Goal: Check status: Check status

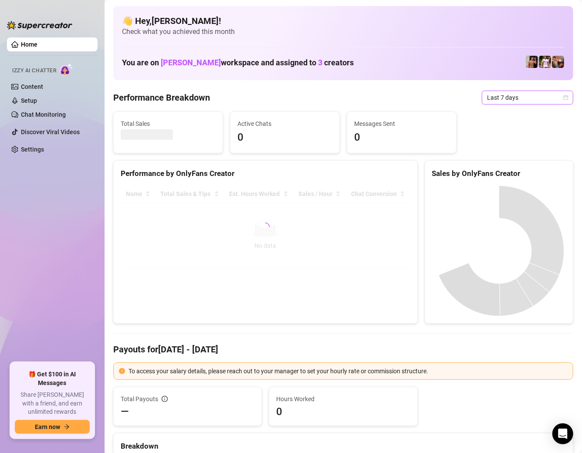
click at [538, 99] on span "Last 7 days" at bounding box center [527, 97] width 81 height 13
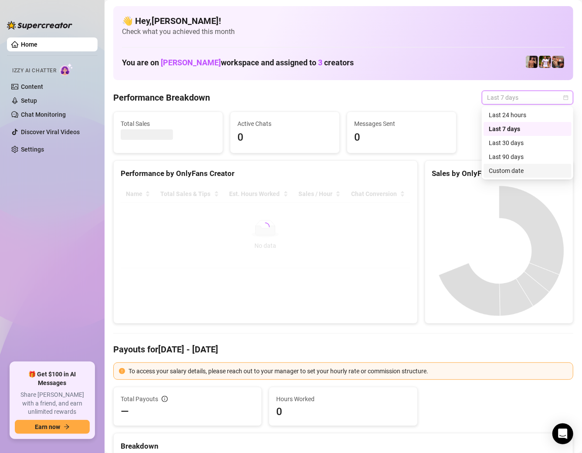
click at [520, 166] on div "Custom date" at bounding box center [528, 171] width 78 height 10
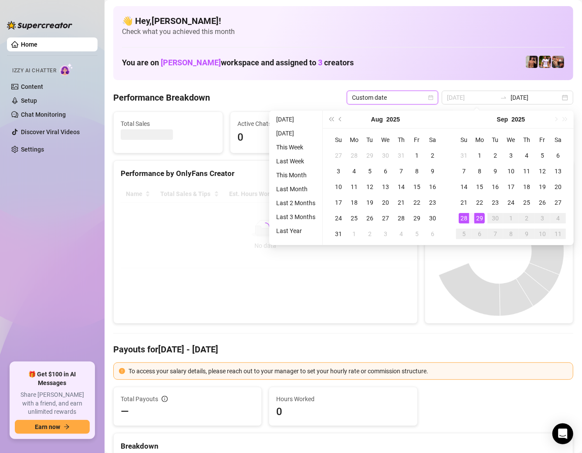
type input "[DATE]"
click at [476, 218] on div "29" at bounding box center [480, 218] width 10 height 10
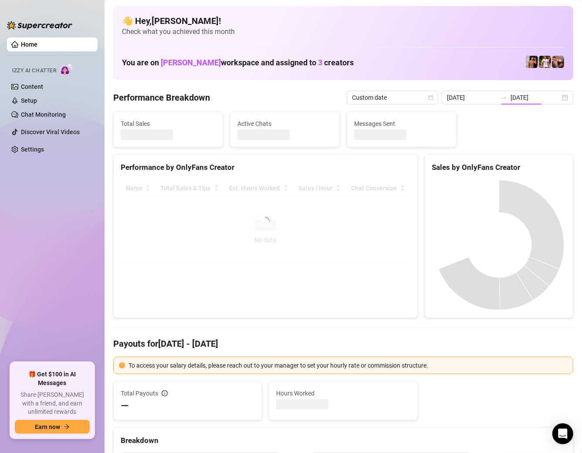
type input "[DATE]"
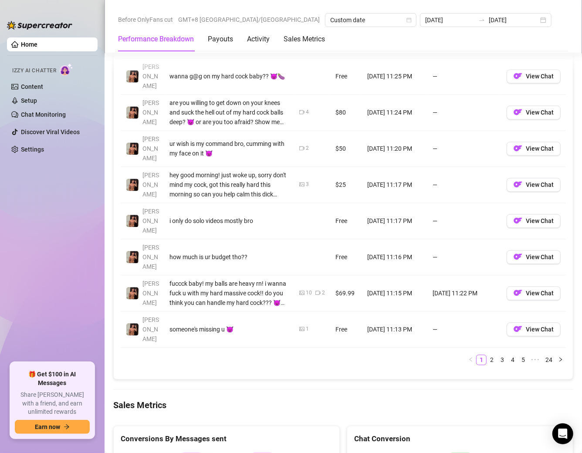
scroll to position [1089, 0]
